Goal: Task Accomplishment & Management: Manage account settings

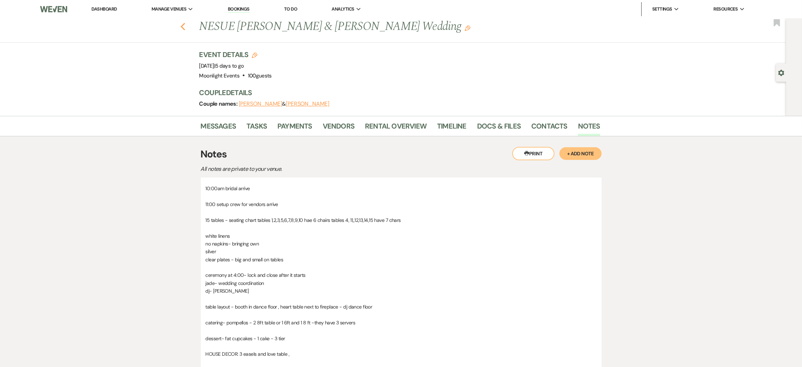
click at [185, 27] on use "button" at bounding box center [182, 27] width 5 height 8
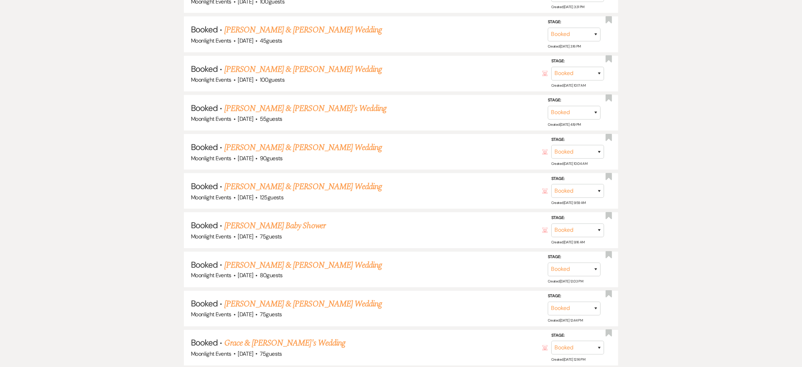
scroll to position [1948, 0]
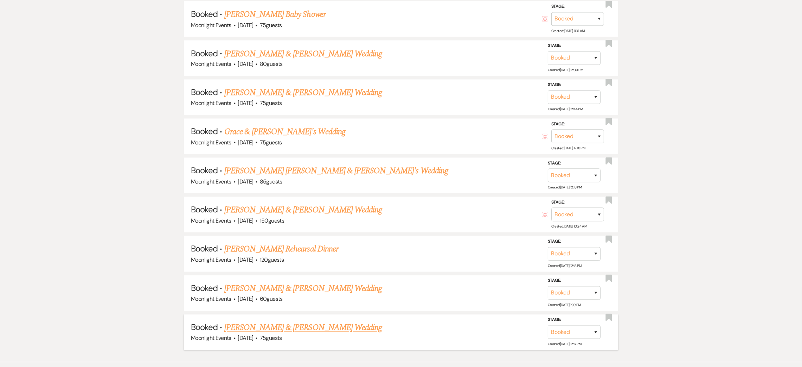
click at [247, 321] on link "[PERSON_NAME] & [PERSON_NAME] Wedding" at bounding box center [303, 327] width 158 height 13
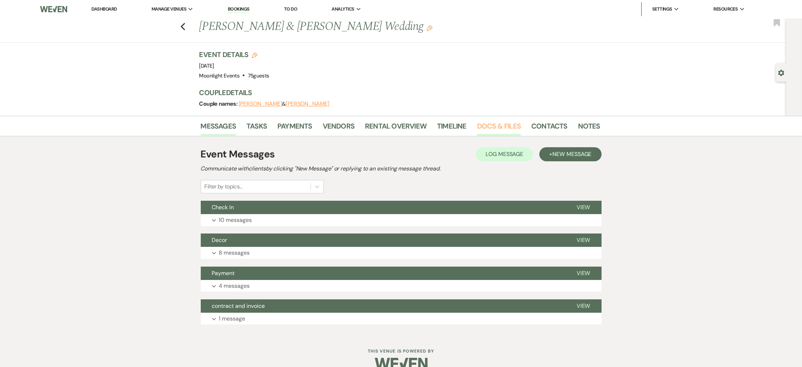
click at [484, 126] on link "Docs & Files" at bounding box center [499, 127] width 44 height 15
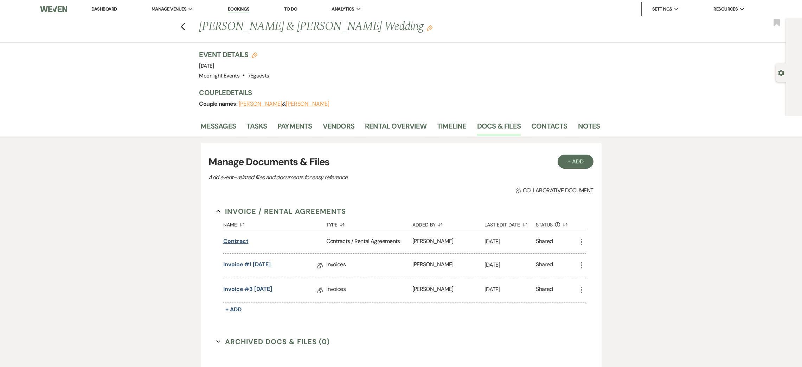
click at [236, 241] on button "Contract" at bounding box center [235, 241] width 25 height 8
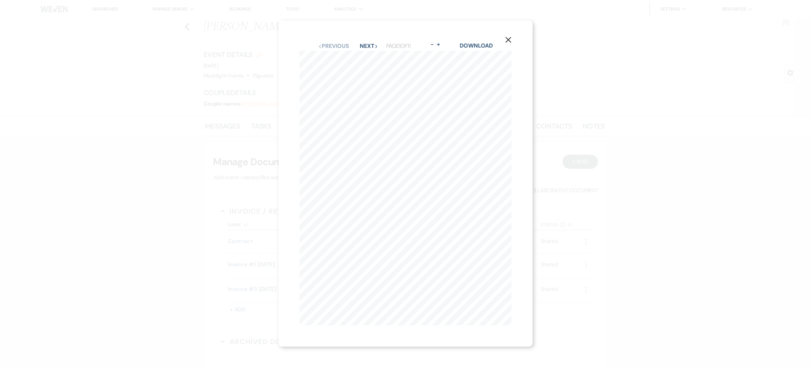
click at [510, 37] on icon "X" at bounding box center [508, 40] width 6 height 6
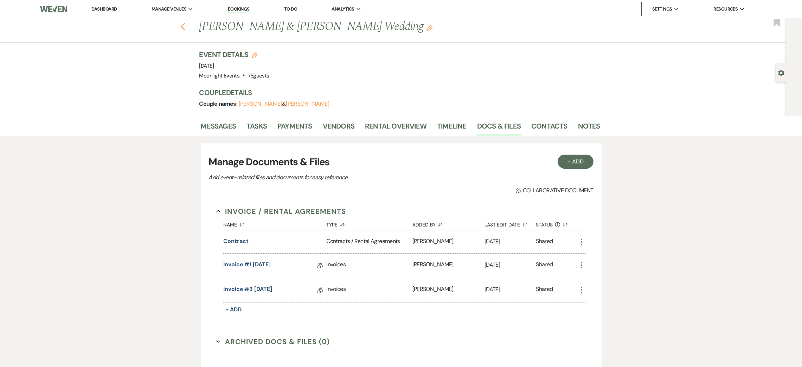
click at [186, 26] on icon "Previous" at bounding box center [182, 27] width 5 height 8
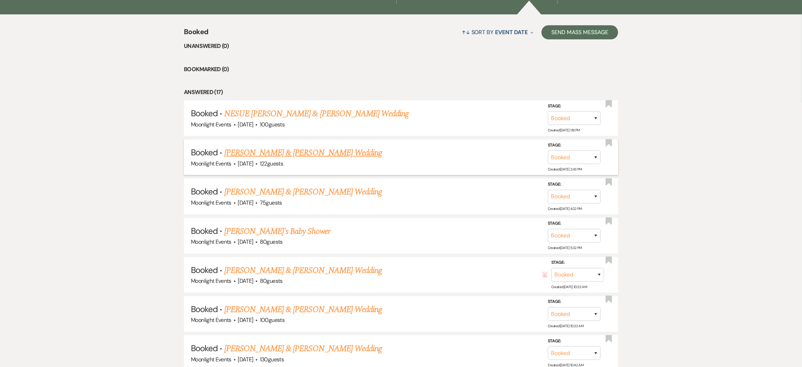
scroll to position [628, 0]
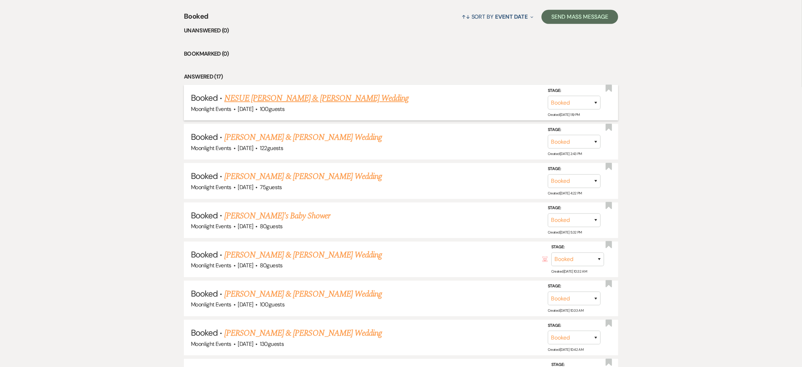
click at [263, 101] on link "NESUE [PERSON_NAME] & [PERSON_NAME] Wedding" at bounding box center [316, 98] width 185 height 13
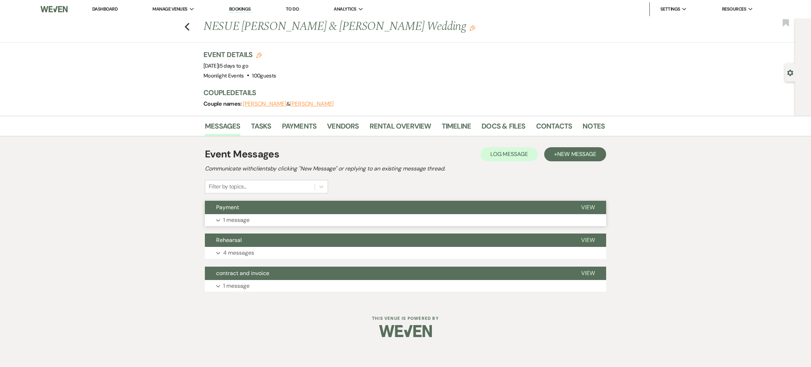
click at [248, 223] on p "1 message" at bounding box center [236, 219] width 26 height 9
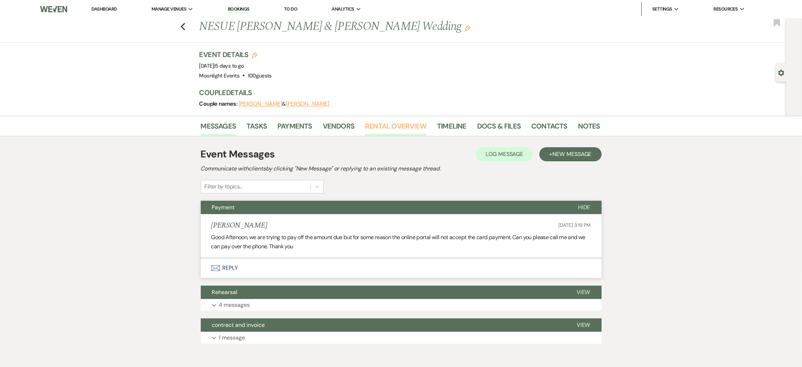
click at [401, 125] on link "Rental Overview" at bounding box center [396, 127] width 62 height 15
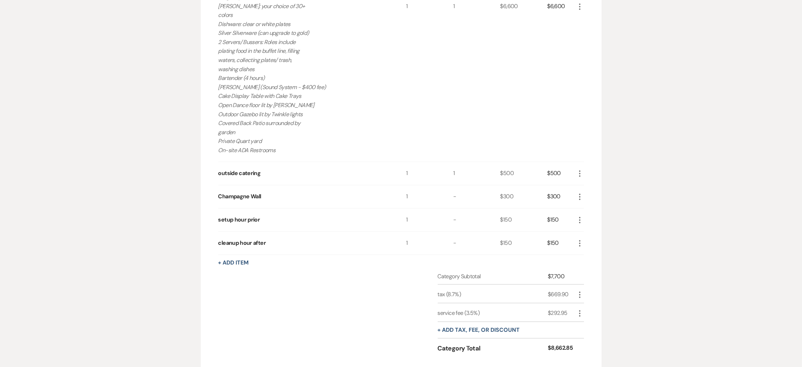
scroll to position [369, 0]
